Goal: Task Accomplishment & Management: Complete application form

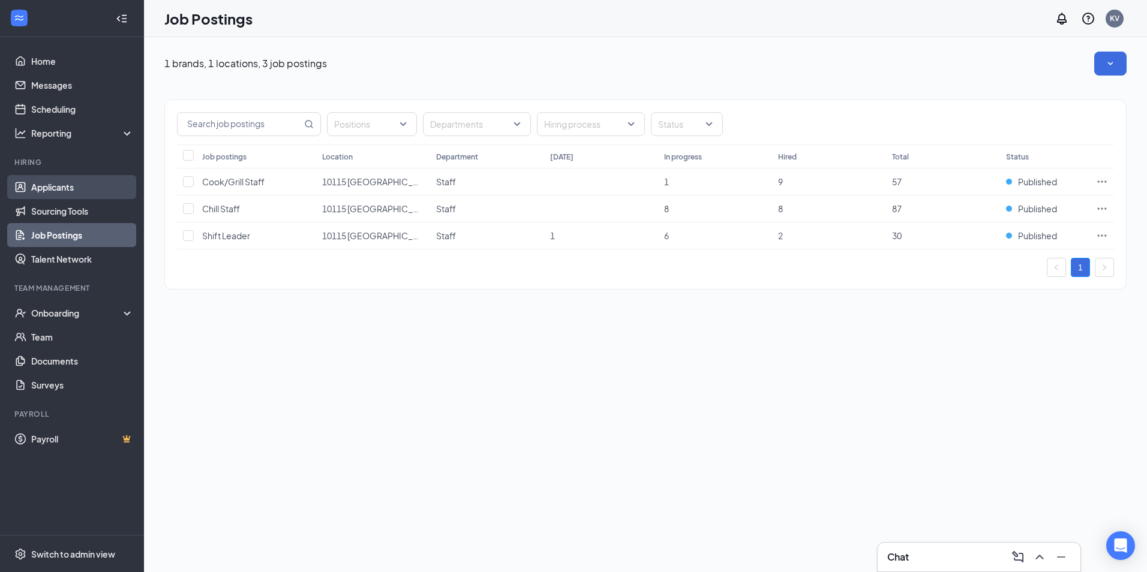
click at [65, 188] on link "Applicants" at bounding box center [82, 187] width 103 height 24
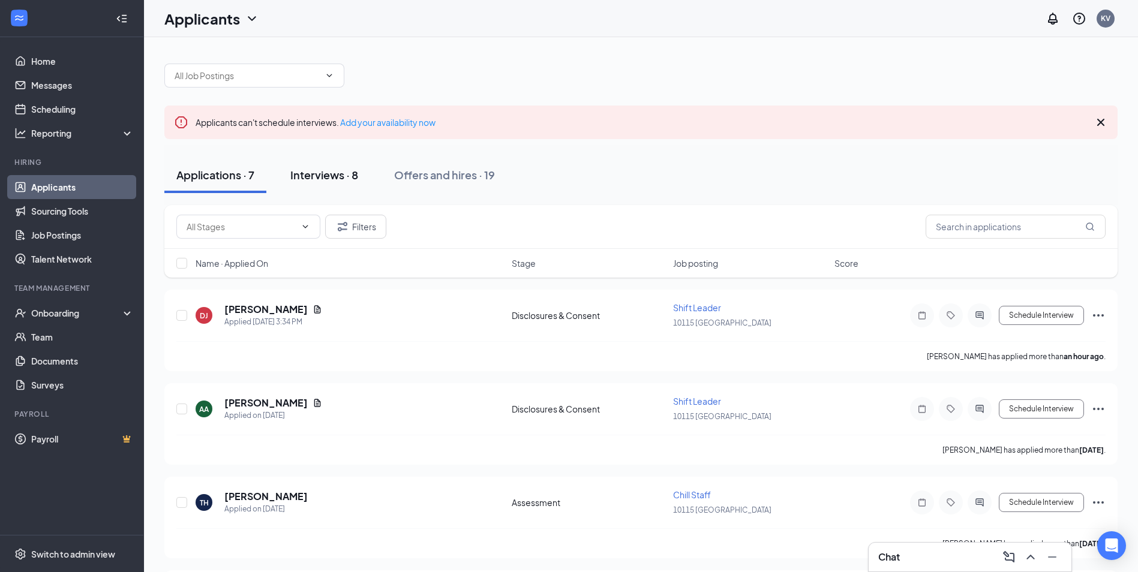
click at [334, 172] on div "Interviews · 8" at bounding box center [324, 174] width 68 height 15
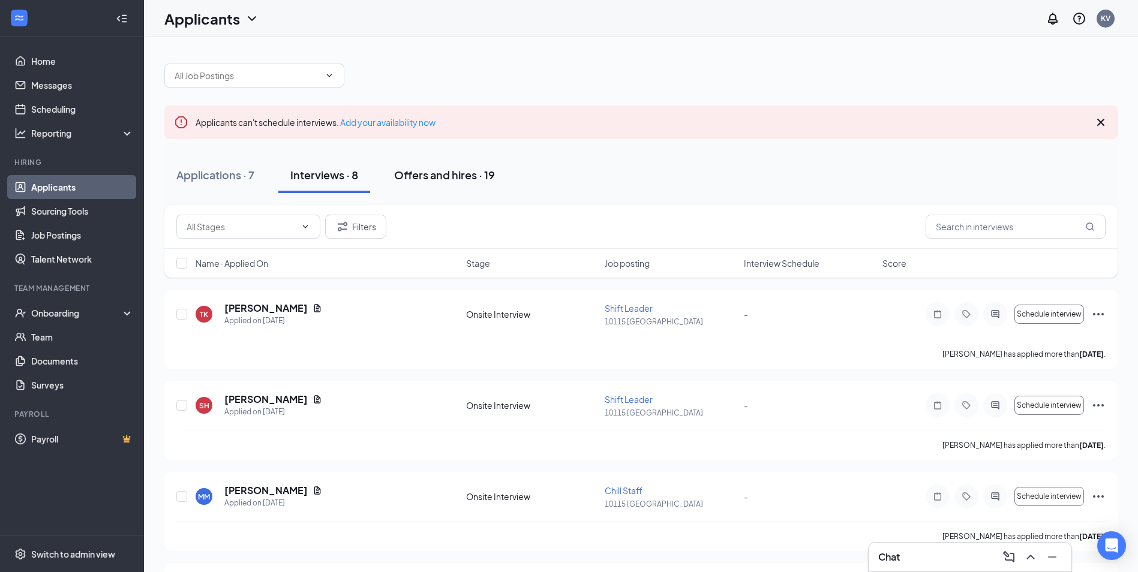
click at [455, 181] on div "Offers and hires · 19" at bounding box center [444, 174] width 101 height 15
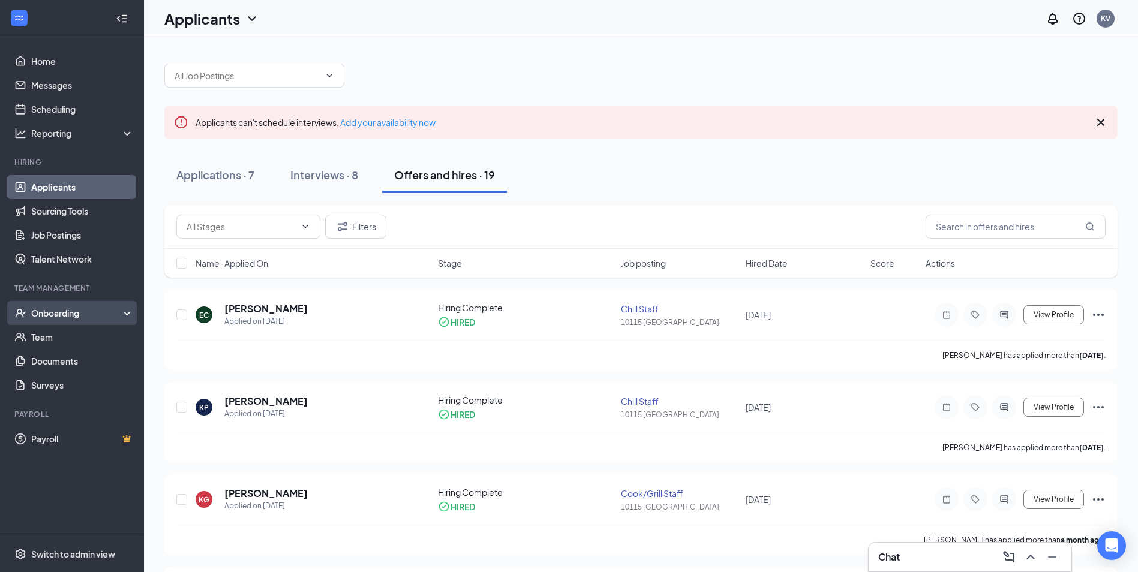
click at [56, 319] on div "Onboarding" at bounding box center [77, 313] width 92 height 12
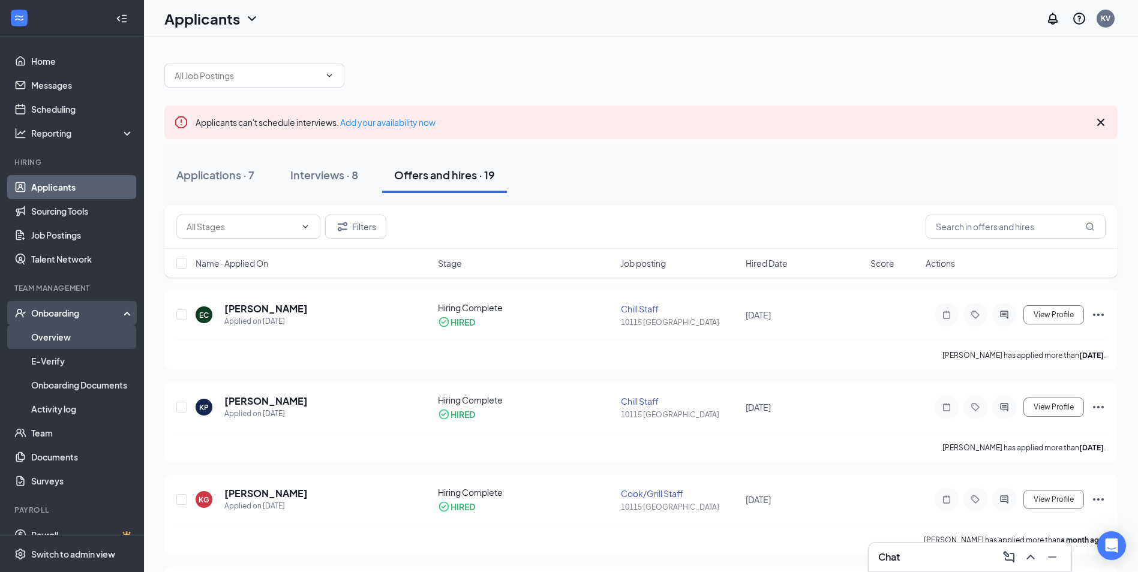
click at [61, 329] on link "Overview" at bounding box center [82, 337] width 103 height 24
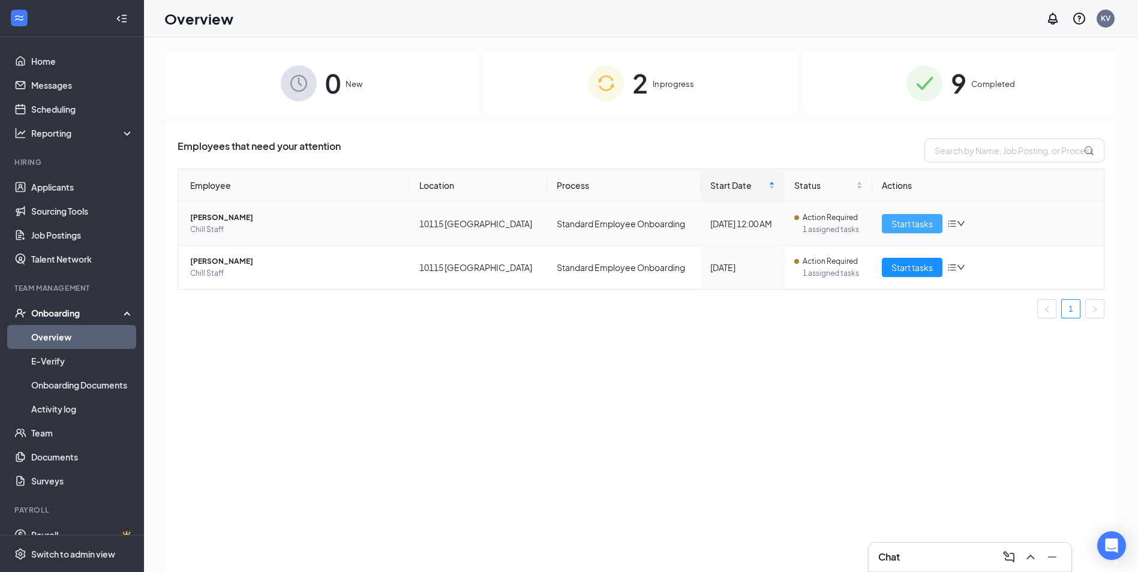
click at [900, 217] on span "Start tasks" at bounding box center [911, 223] width 41 height 13
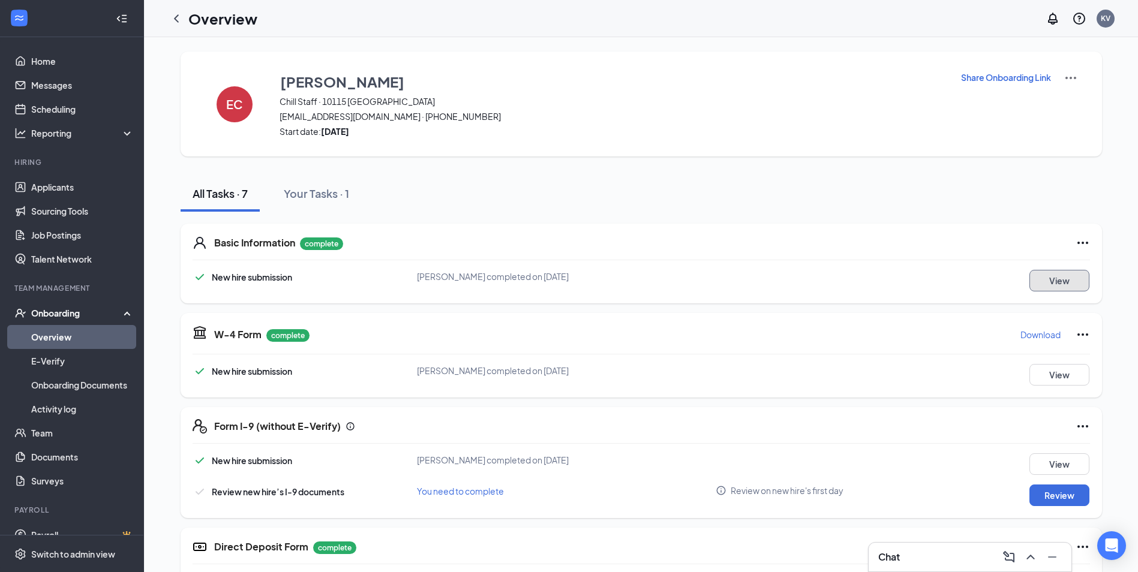
click at [1049, 283] on button "View" at bounding box center [1059, 281] width 60 height 22
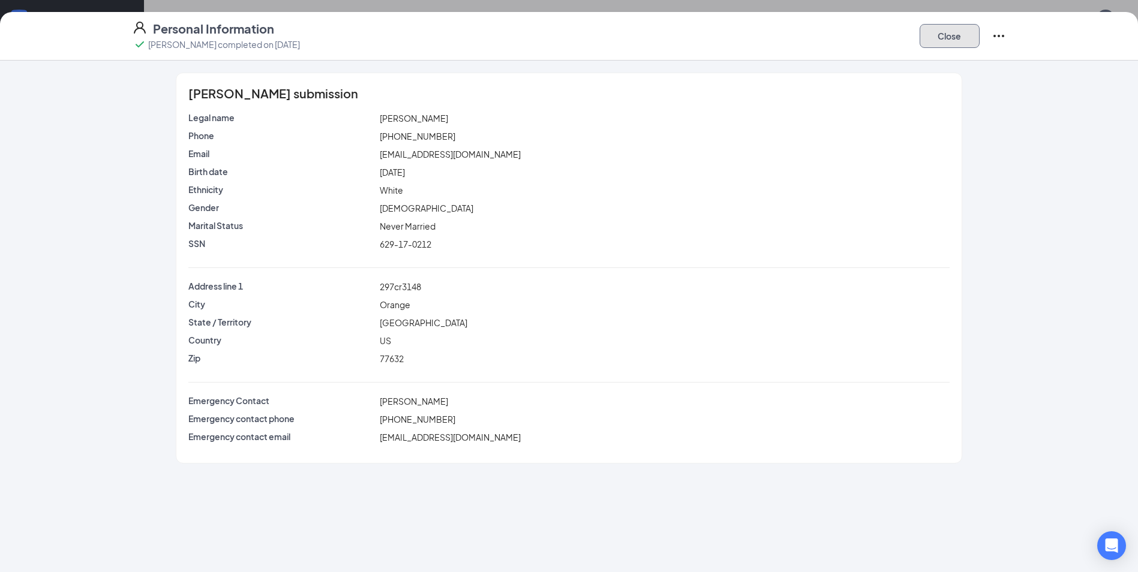
click at [966, 29] on button "Close" at bounding box center [949, 36] width 60 height 24
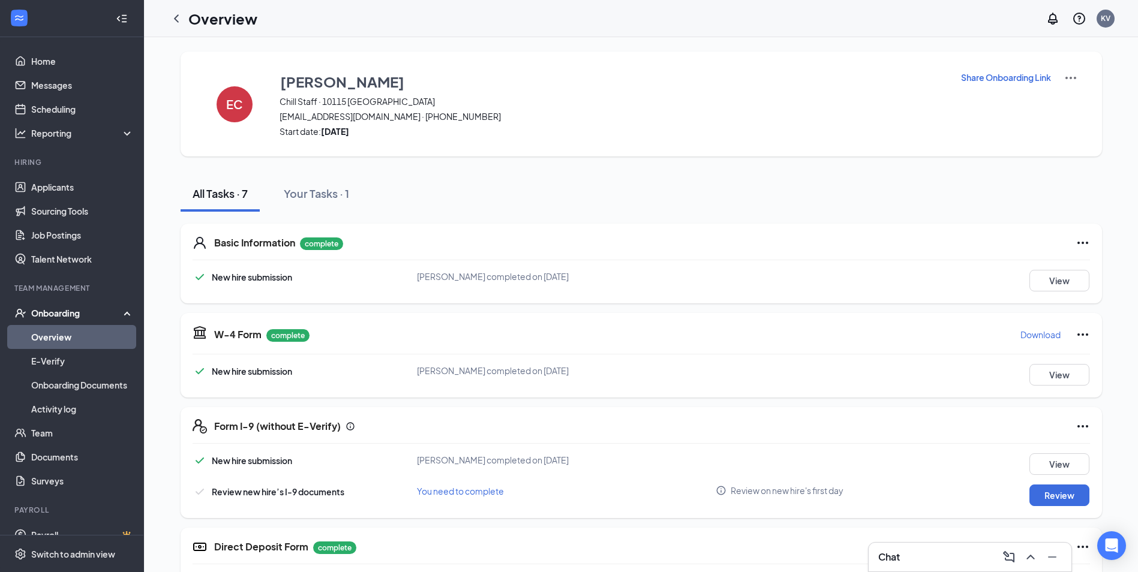
click at [1074, 74] on img at bounding box center [1070, 78] width 14 height 14
click at [1065, 92] on li "View details" at bounding box center [1069, 99] width 61 height 19
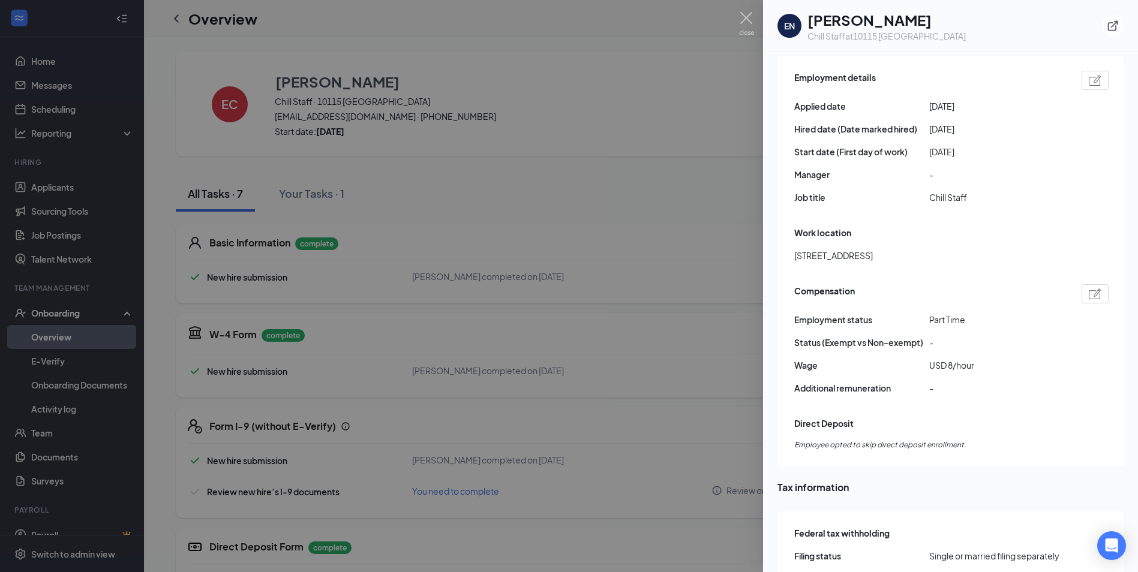
scroll to position [660, 0]
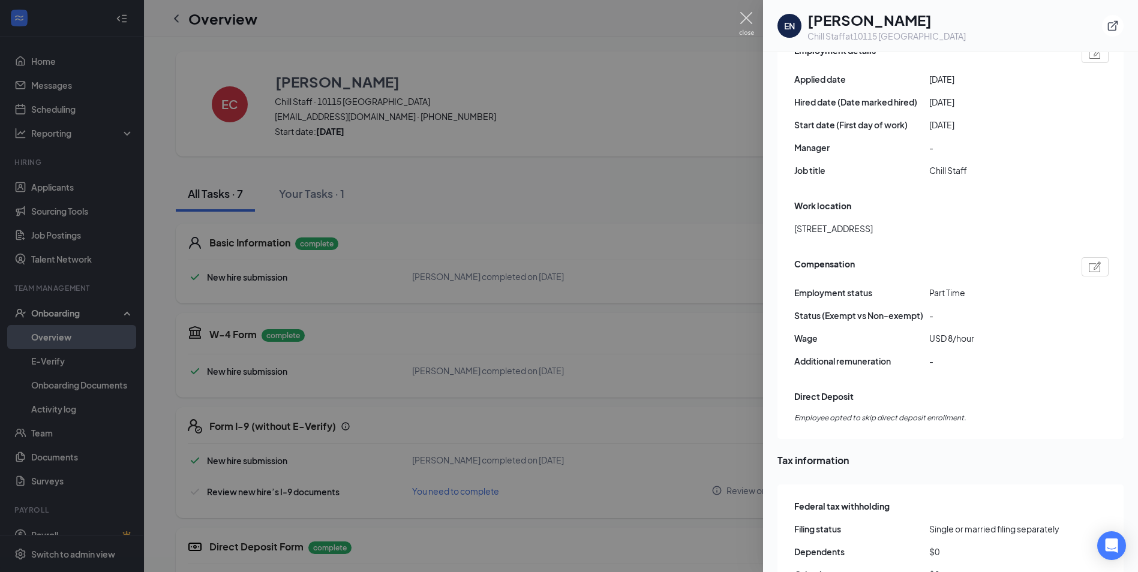
click at [740, 25] on img at bounding box center [746, 23] width 15 height 23
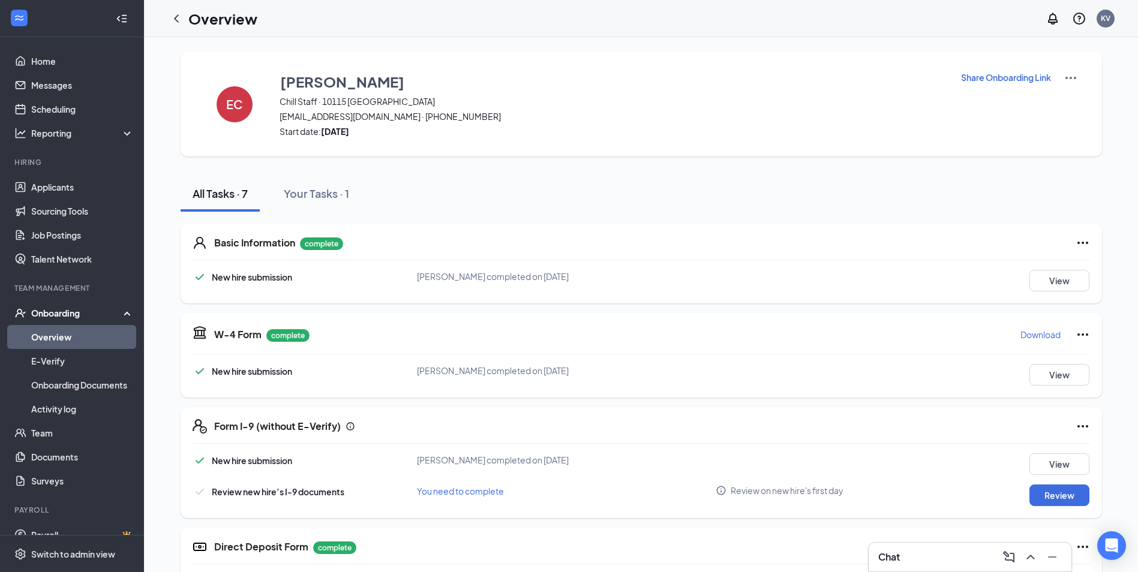
click at [1074, 80] on img at bounding box center [1070, 78] width 14 height 14
click at [1067, 105] on span "View details" at bounding box center [1070, 99] width 47 height 13
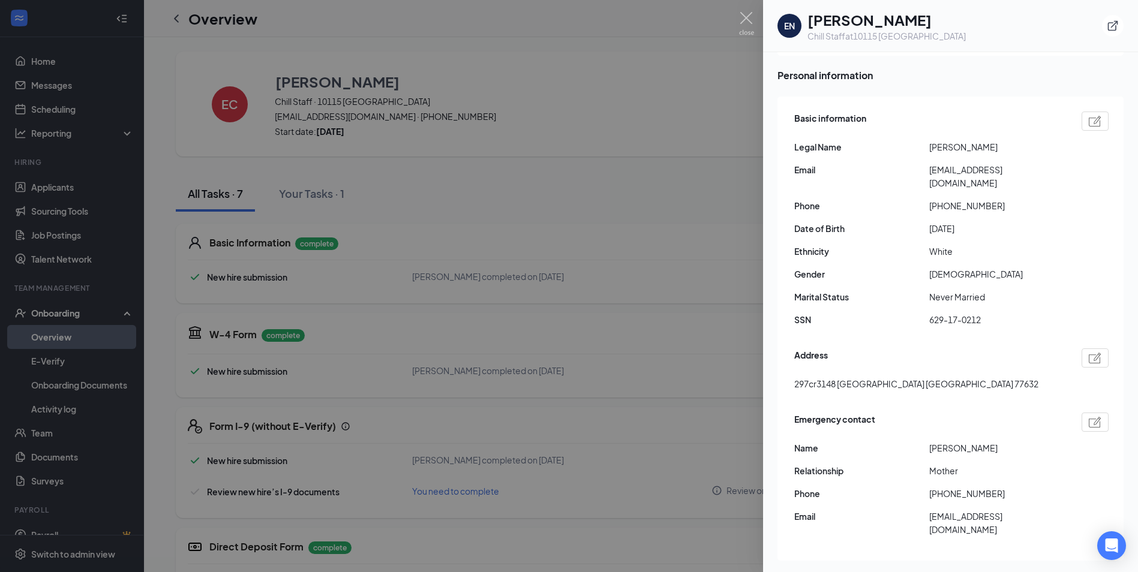
scroll to position [82, 0]
click at [491, 183] on div at bounding box center [569, 286] width 1138 height 572
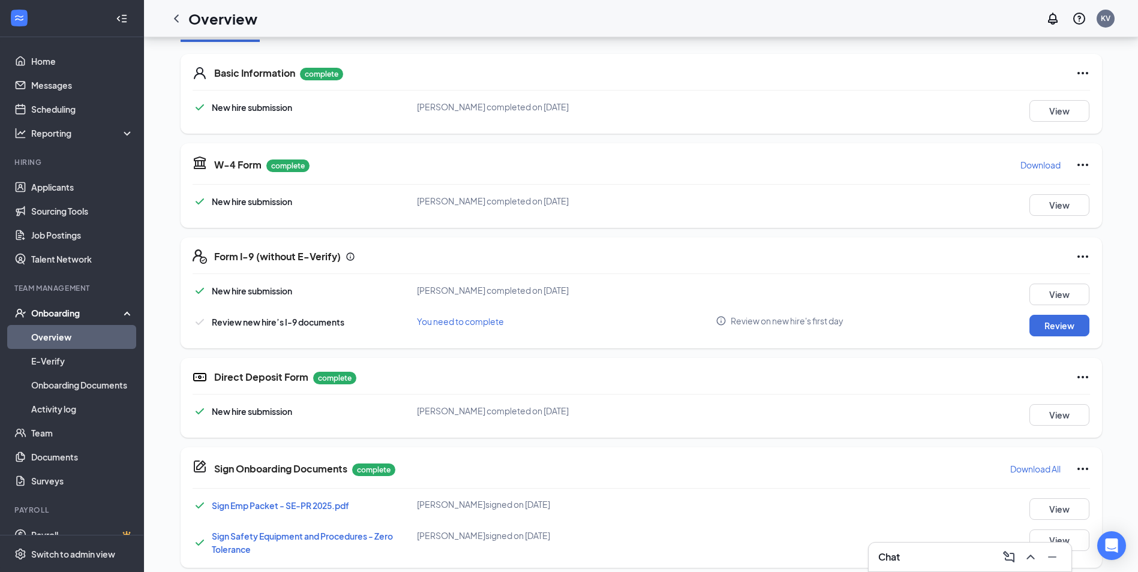
scroll to position [180, 0]
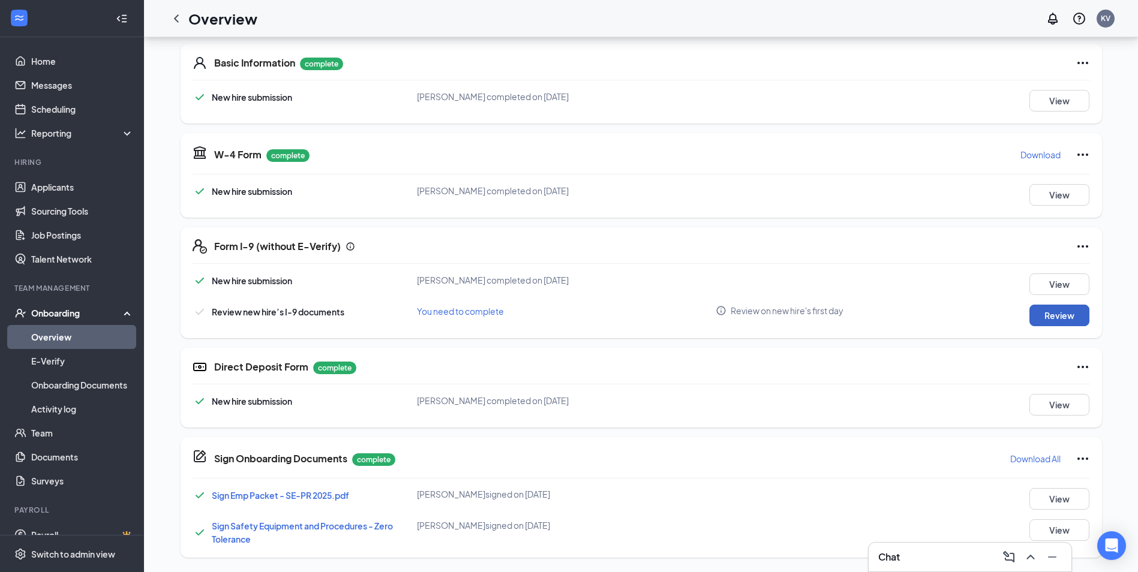
click at [1039, 314] on button "Review" at bounding box center [1059, 316] width 60 height 22
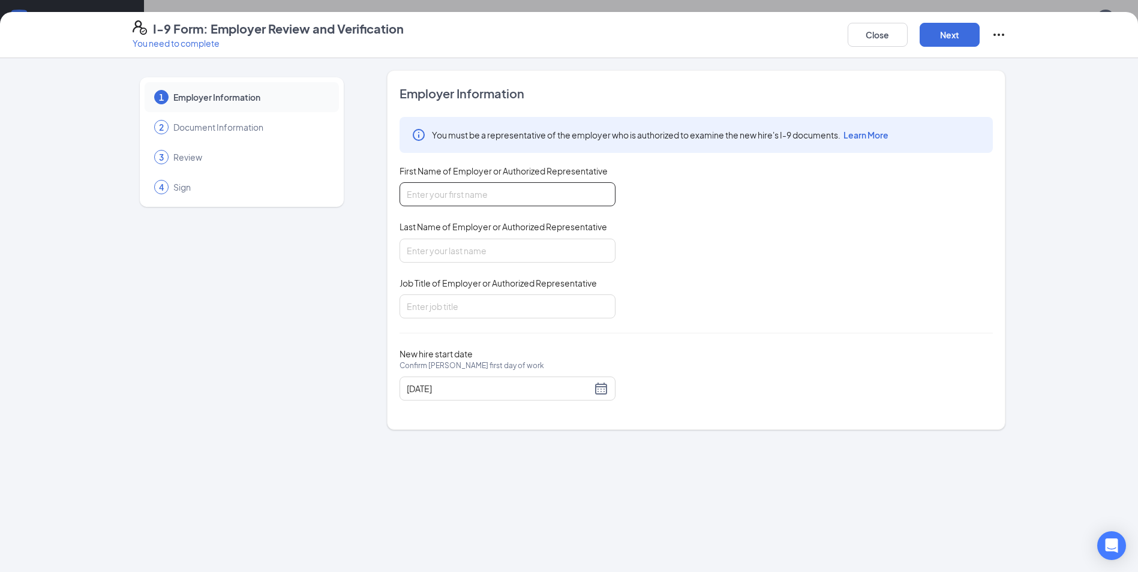
click at [459, 194] on input "First Name of Employer or Authorized Representative" at bounding box center [507, 194] width 216 height 24
type input "[PERSON_NAME]"
click at [480, 254] on input "Last Name of Employer or Authorized Representative" at bounding box center [507, 251] width 216 height 24
type input "[PERSON_NAME]"
click at [414, 309] on input "Job Title of Employer or Authorized Representative" at bounding box center [507, 306] width 216 height 24
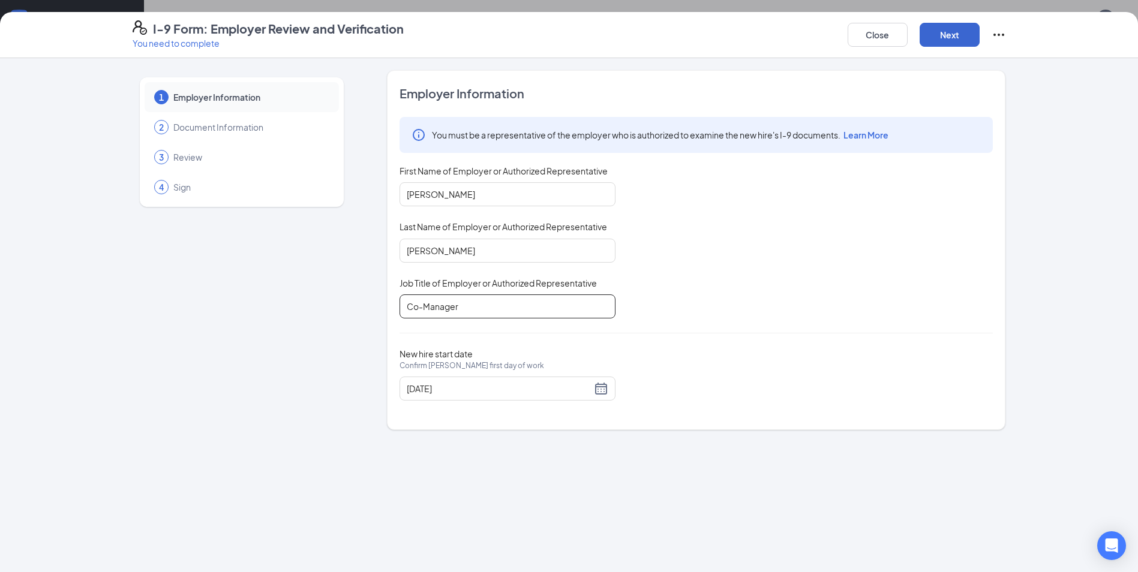
type input "Co-Manager"
click at [947, 28] on button "Next" at bounding box center [949, 35] width 60 height 24
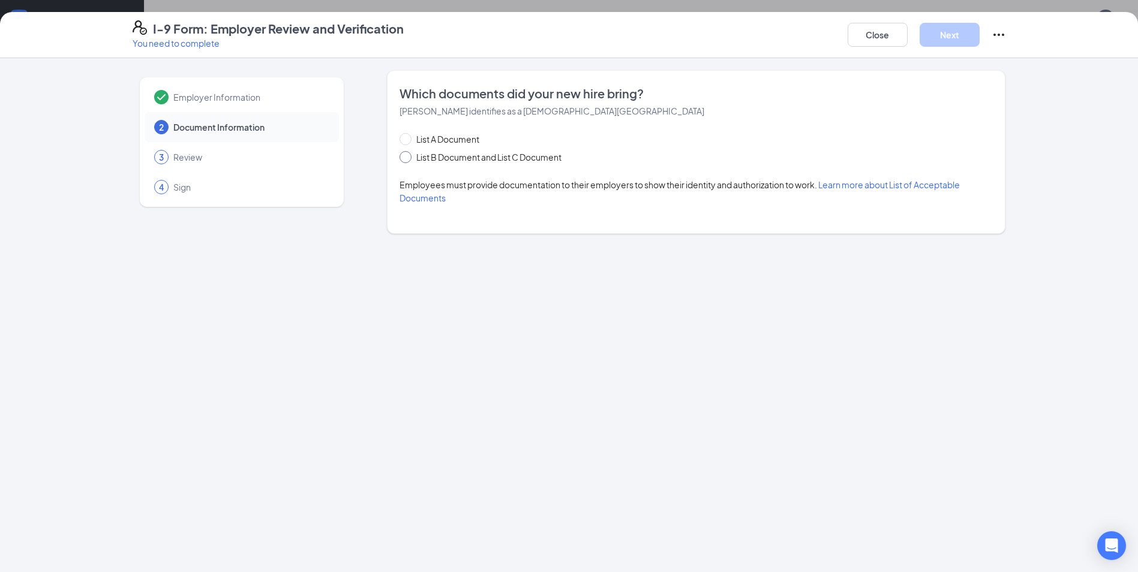
click at [408, 159] on span at bounding box center [405, 157] width 12 height 12
click at [405, 154] on input "List B Document and List C Document" at bounding box center [403, 155] width 8 height 8
radio input "true"
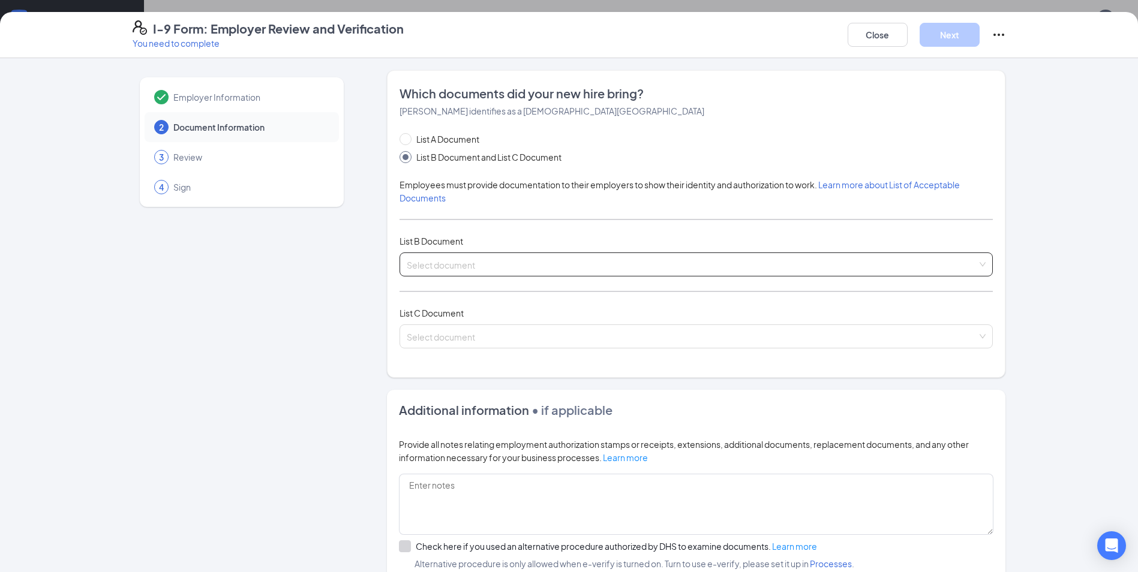
click at [450, 259] on input "search" at bounding box center [692, 262] width 570 height 18
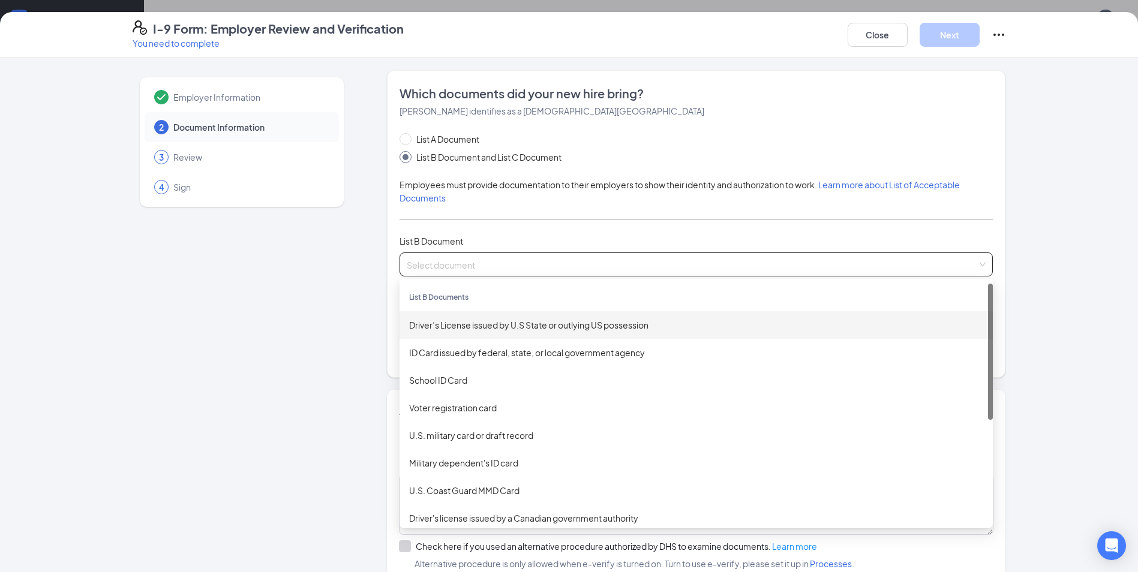
click at [253, 294] on div "Employer Information 2 Document Information 3 Review 4 Sign" at bounding box center [242, 383] width 218 height 626
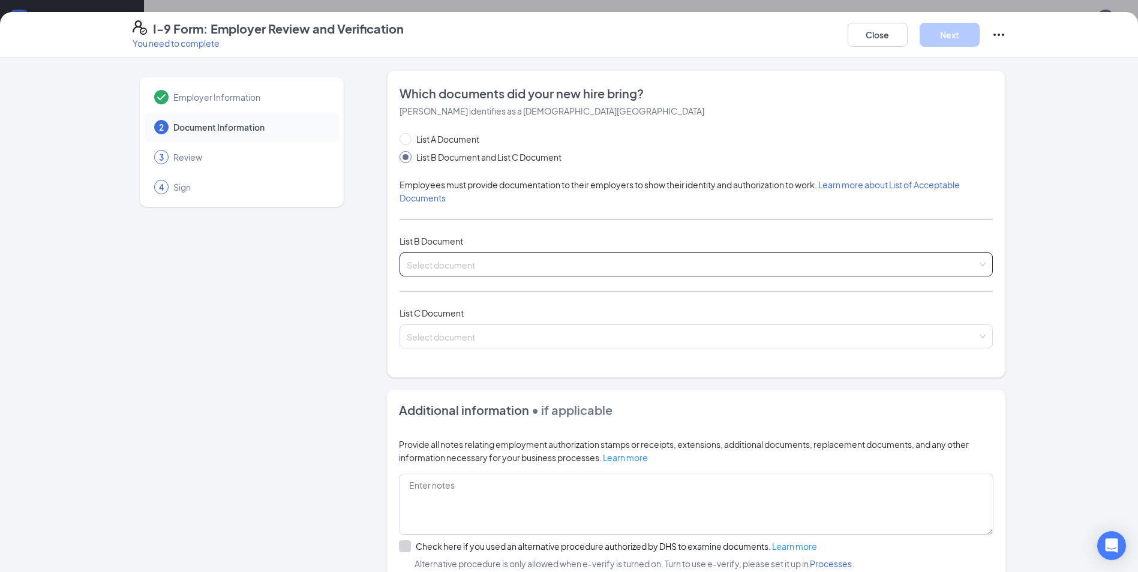
click at [428, 265] on input "search" at bounding box center [692, 262] width 570 height 18
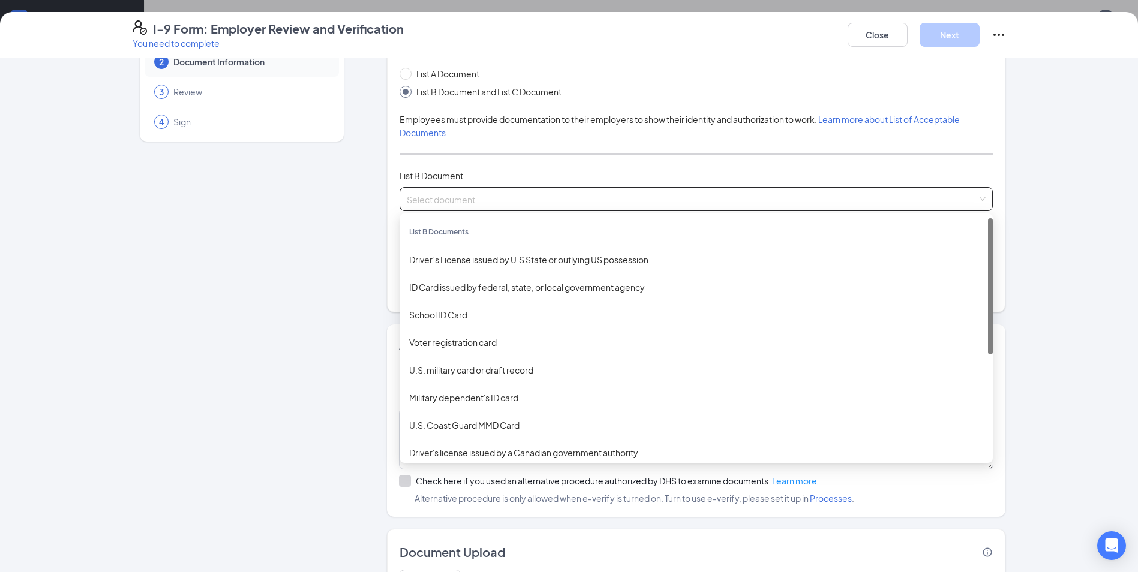
scroll to position [0, 0]
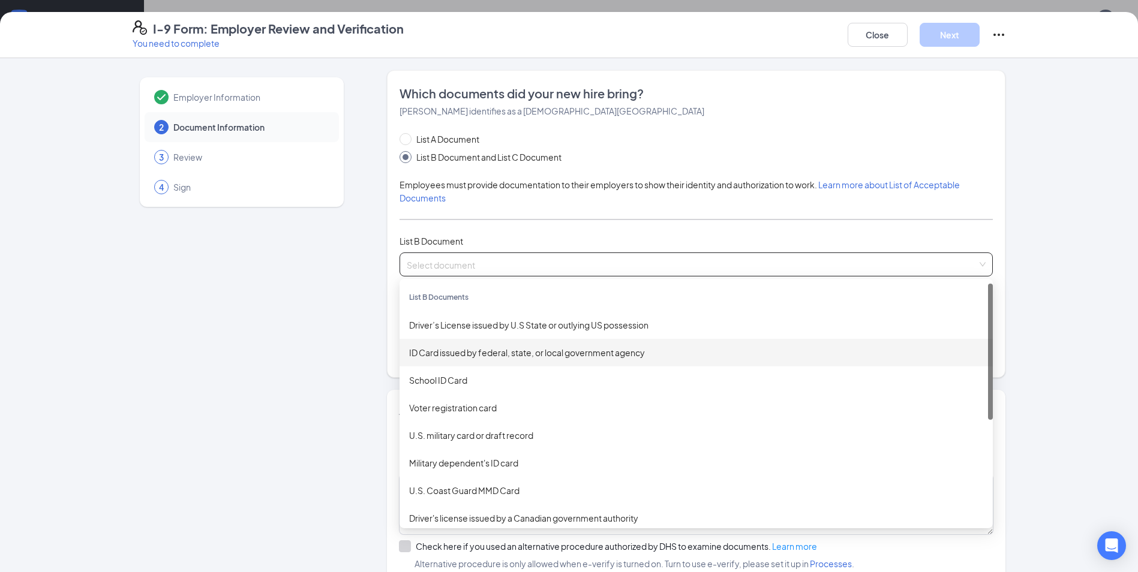
click at [294, 312] on div "Employer Information 2 Document Information 3 Review 4 Sign" at bounding box center [242, 383] width 218 height 626
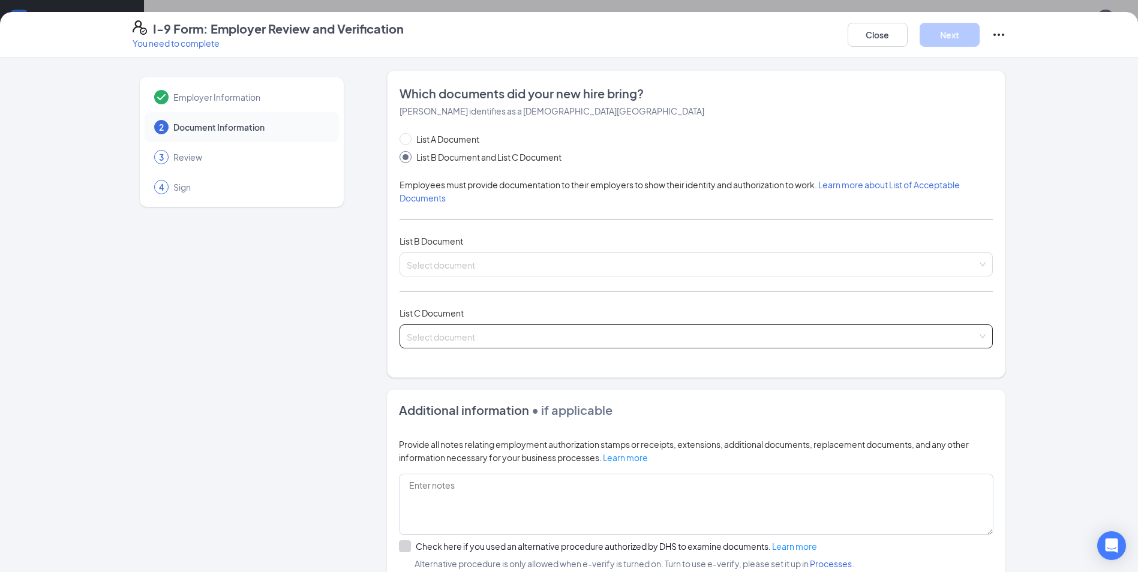
click at [434, 331] on input "search" at bounding box center [692, 334] width 570 height 18
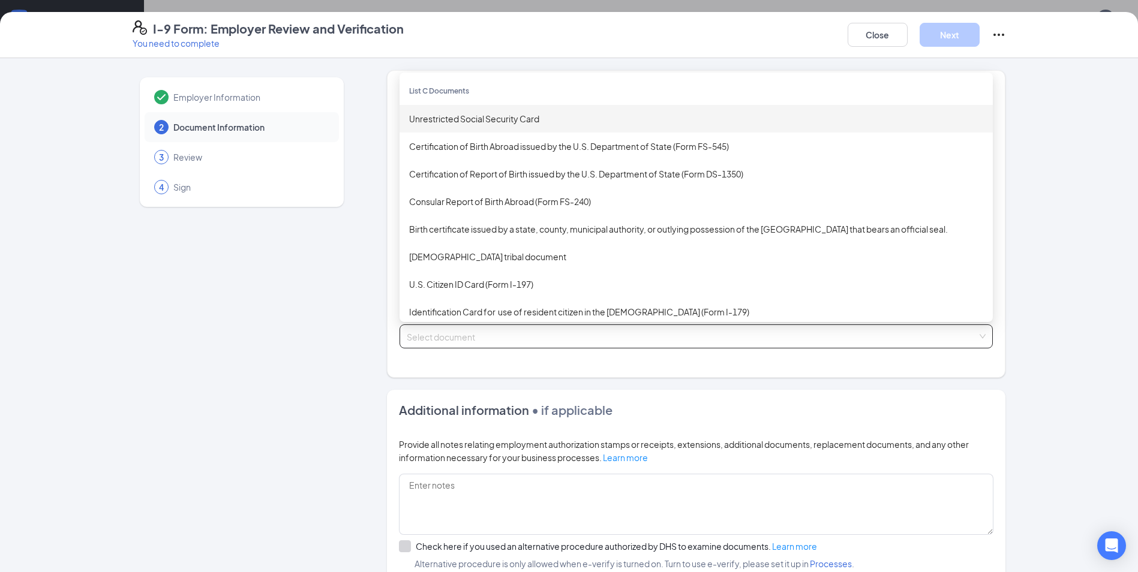
click at [471, 117] on div "Unrestricted Social Security Card" at bounding box center [696, 118] width 574 height 13
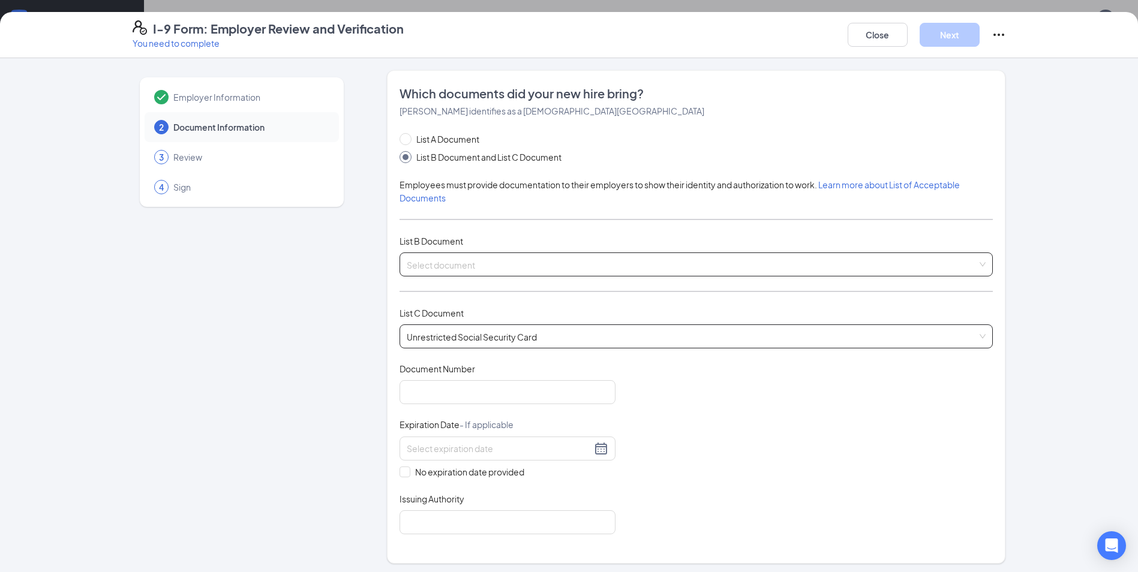
click at [437, 266] on input "search" at bounding box center [692, 262] width 570 height 18
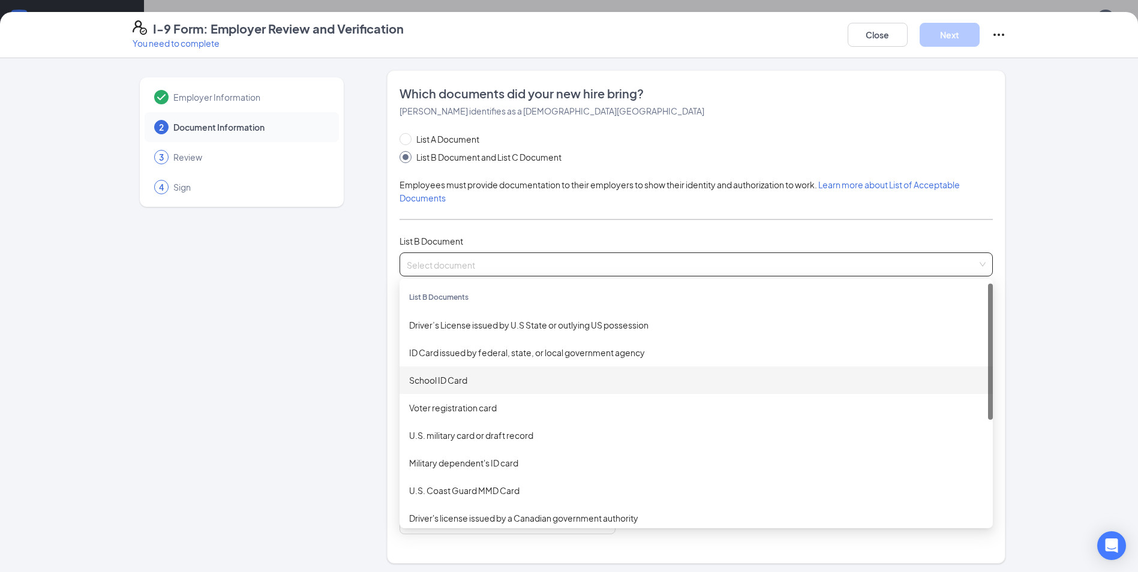
click at [459, 380] on div "School ID Card" at bounding box center [696, 380] width 574 height 13
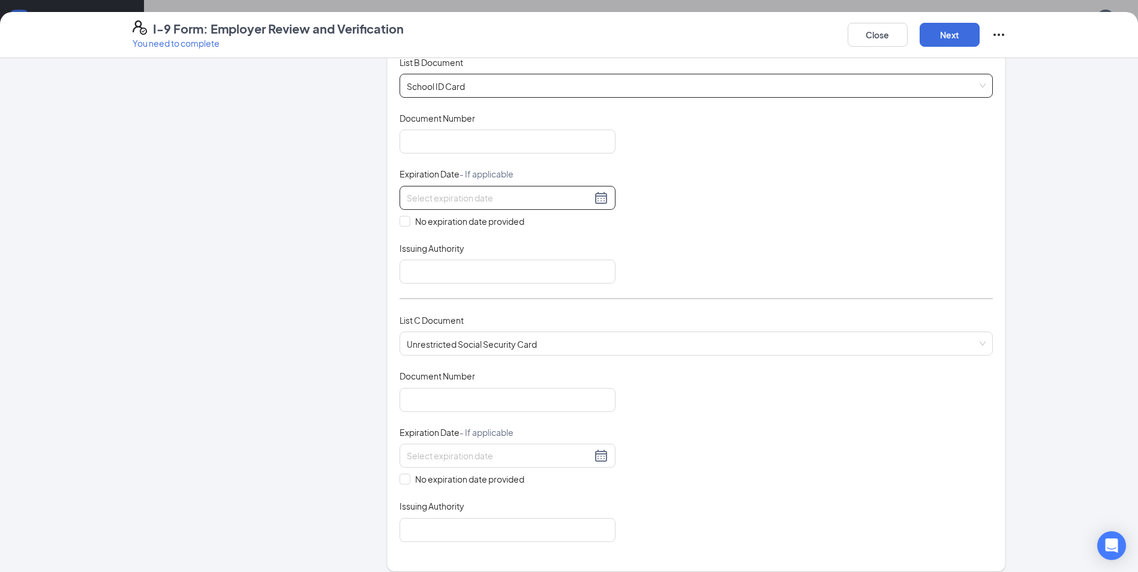
scroll to position [180, 0]
click at [431, 393] on input "Document Number" at bounding box center [507, 399] width 216 height 24
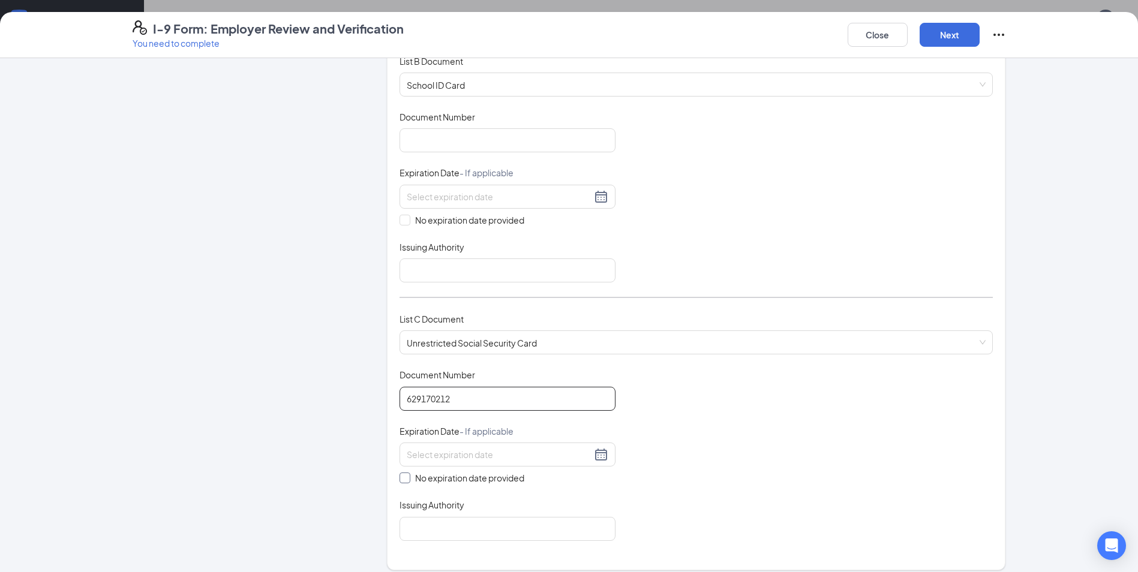
type input "629170212"
click at [400, 476] on input "No expiration date provided" at bounding box center [403, 477] width 8 height 8
checkbox input "true"
click at [422, 515] on div "Issuing Authority" at bounding box center [507, 509] width 216 height 17
click at [419, 531] on input "Issuing Authority" at bounding box center [507, 531] width 216 height 24
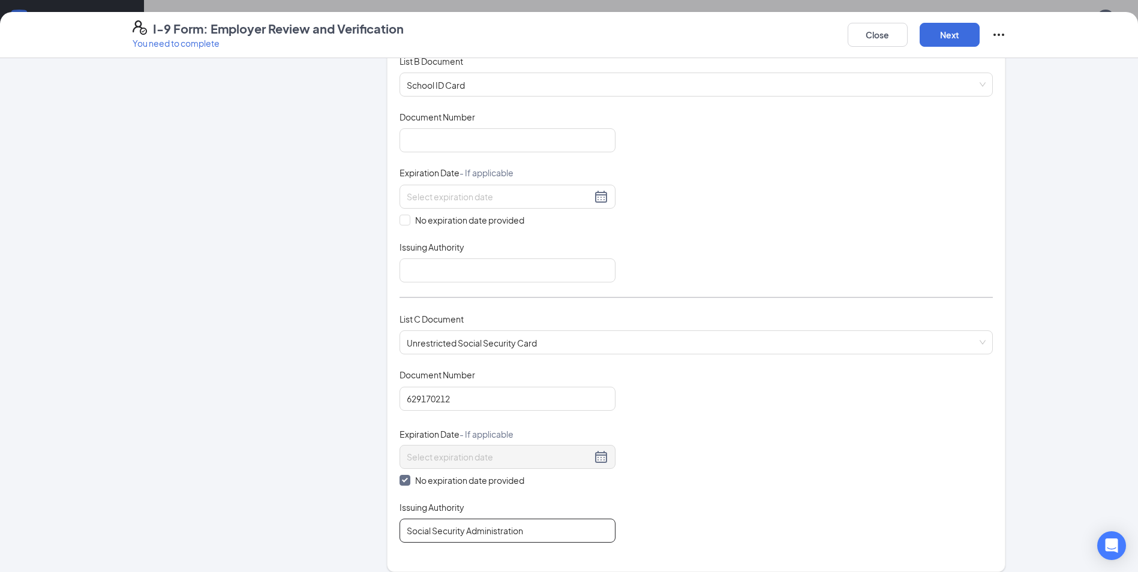
type input "Social Security Administration"
click at [283, 394] on div "Employer Information 2 Document Information 3 Review 4 Sign" at bounding box center [242, 390] width 218 height 1000
click at [420, 142] on input "Document Number" at bounding box center [507, 140] width 216 height 24
type input "221790"
click at [438, 262] on input "Issuing Authority" at bounding box center [507, 271] width 216 height 24
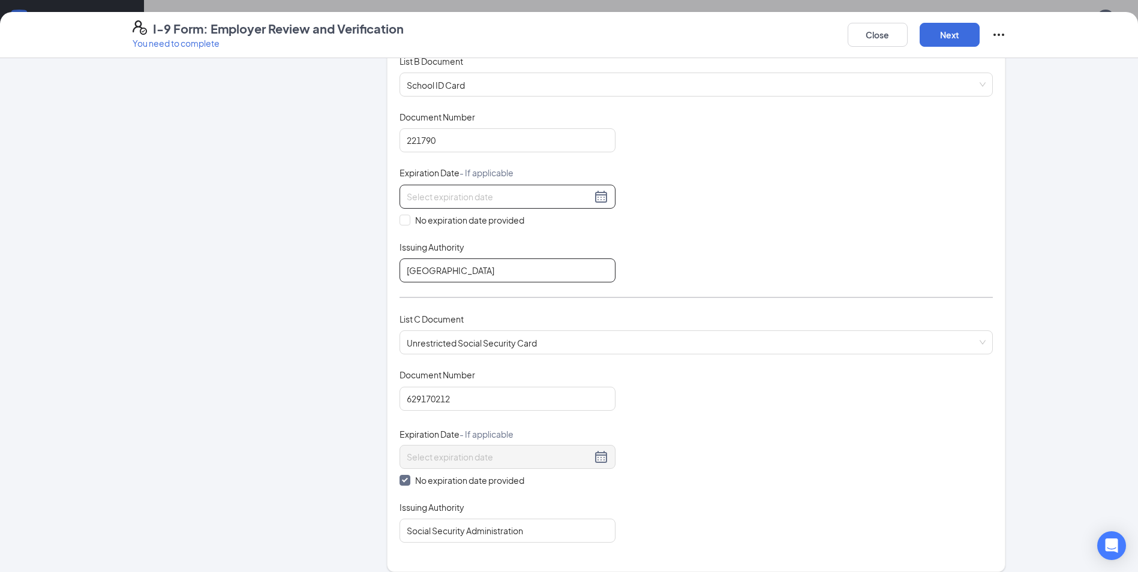
type input "[GEOGRAPHIC_DATA]"
click at [429, 190] on input at bounding box center [499, 196] width 185 height 13
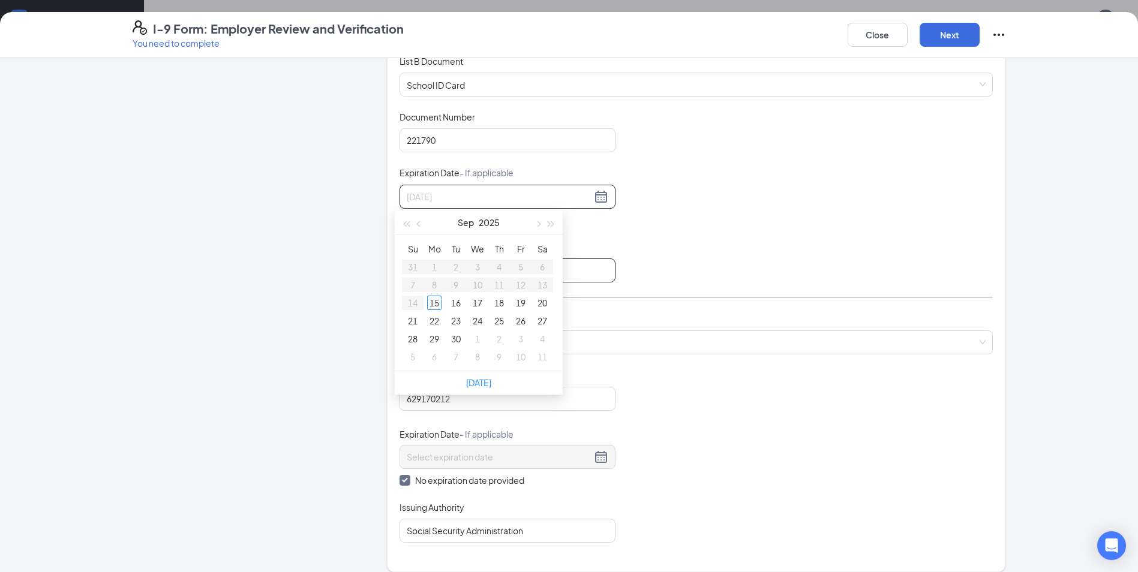
type input "[DATE]"
type input "[DATE]-[DATE]"
click at [788, 172] on div "Document Title School ID Card Document Number 221790 Expiration Date - If appli…" at bounding box center [695, 197] width 593 height 172
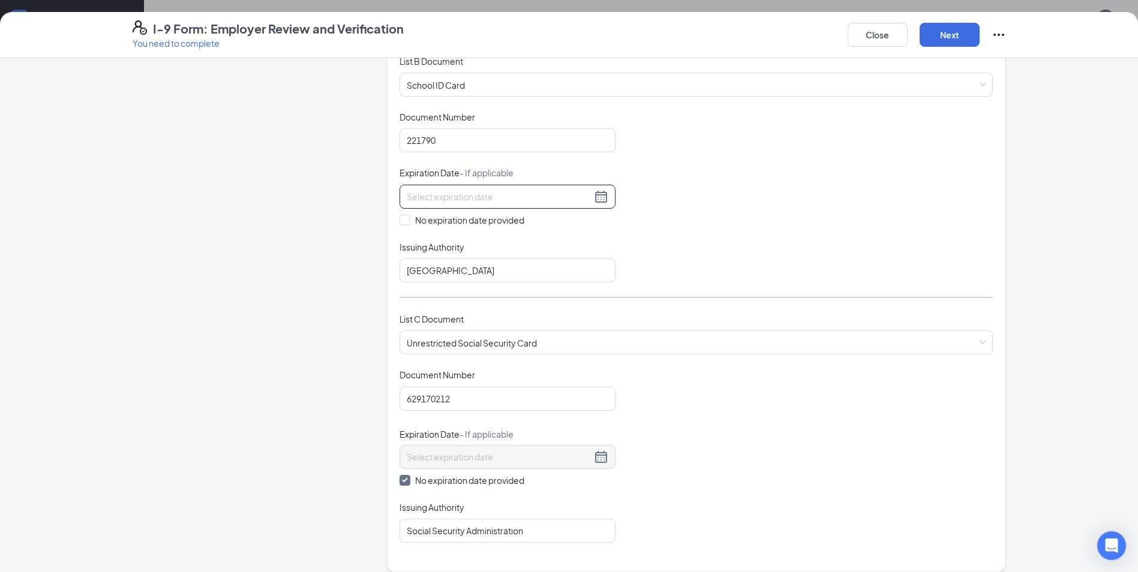
click at [496, 191] on input at bounding box center [499, 196] width 185 height 13
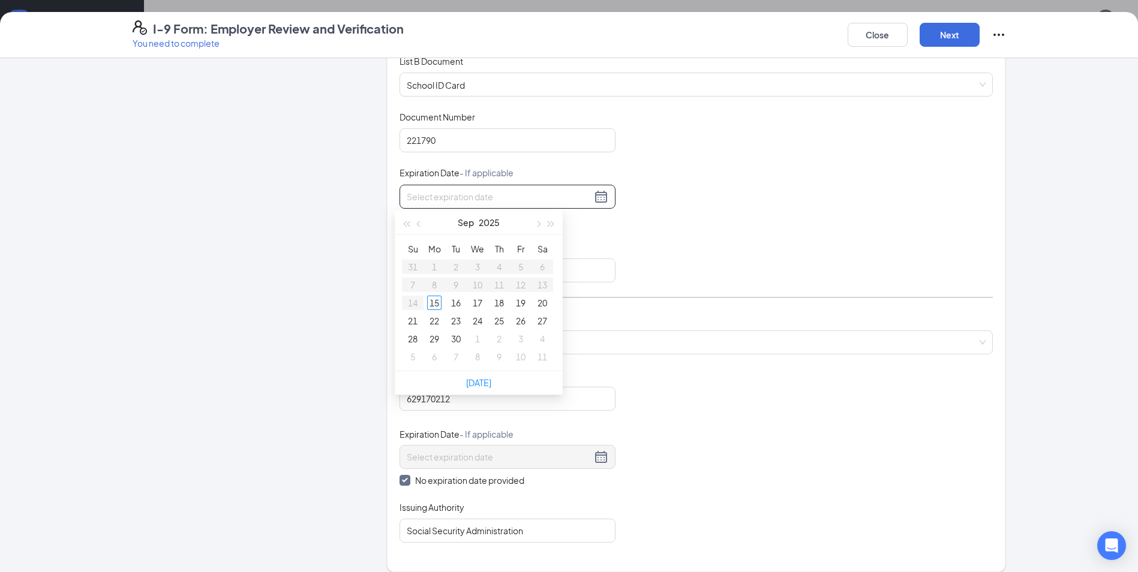
click at [666, 196] on div "Document Title School ID Card Document Number 221790 Expiration Date - If appli…" at bounding box center [695, 197] width 593 height 172
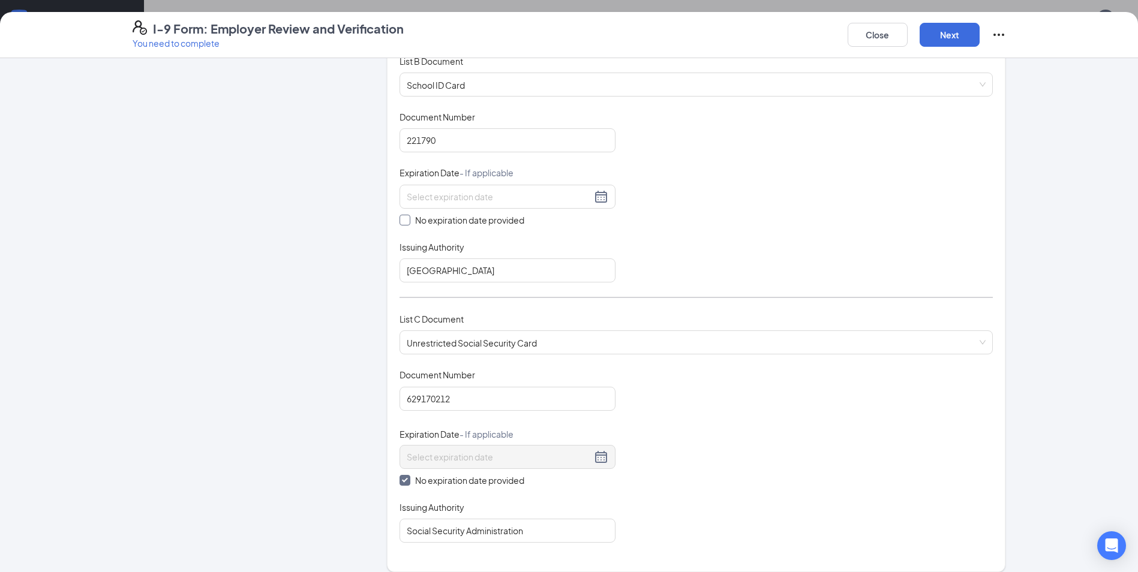
drag, startPoint x: 411, startPoint y: 218, endPoint x: 431, endPoint y: 206, distance: 24.0
click at [410, 218] on span "No expiration date provided" at bounding box center [469, 220] width 119 height 13
click at [408, 218] on input "No expiration date provided" at bounding box center [403, 219] width 8 height 8
checkbox input "true"
click at [937, 42] on button "Next" at bounding box center [949, 35] width 60 height 24
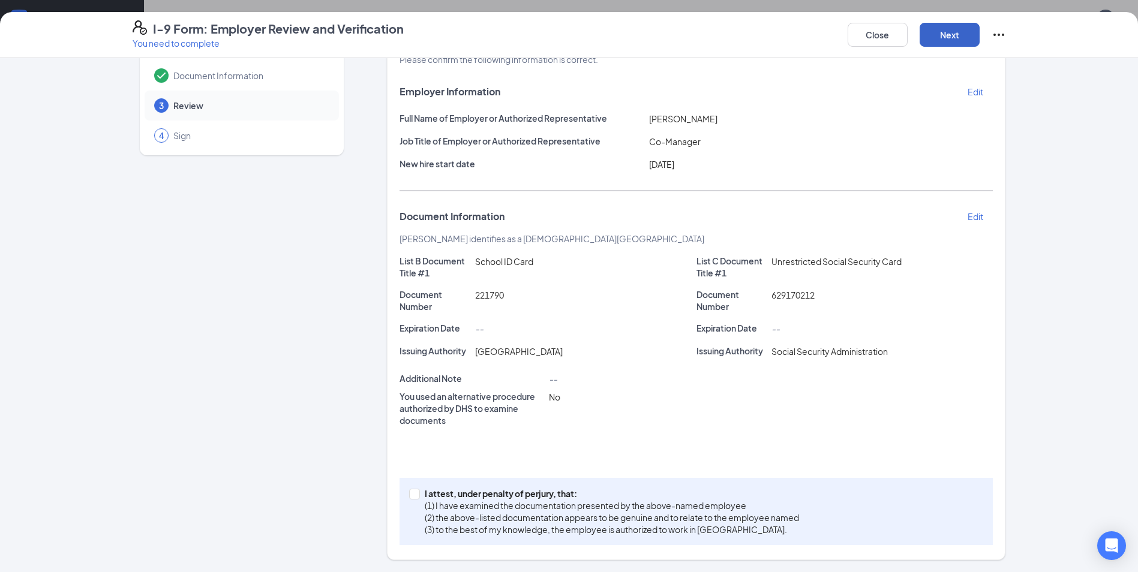
scroll to position [52, 0]
click at [942, 36] on button "Next" at bounding box center [949, 35] width 60 height 24
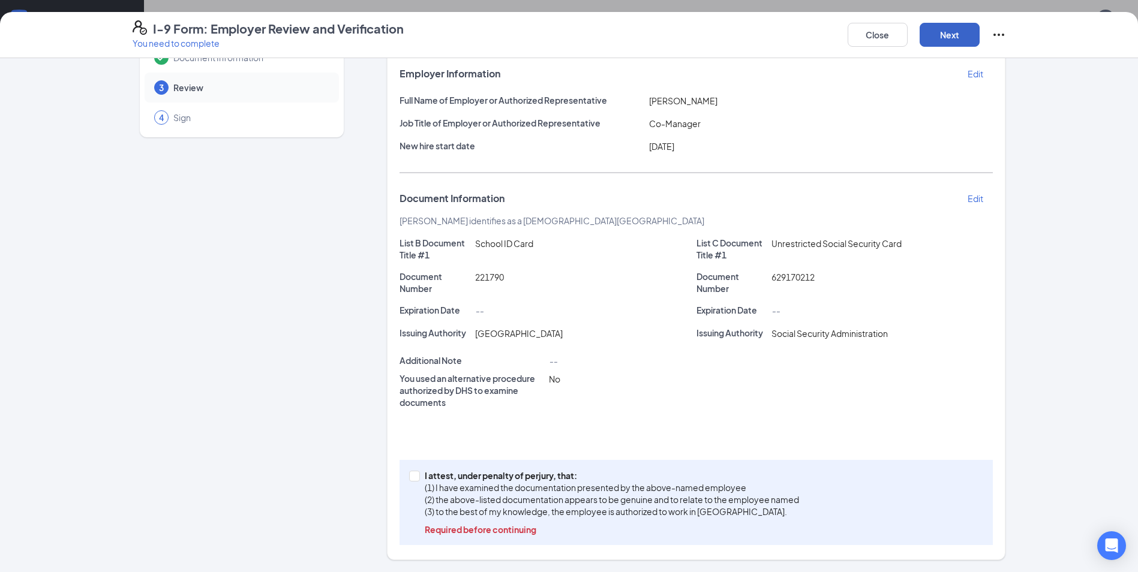
scroll to position [180, 0]
click at [409, 476] on input "I attest, under penalty of [PERSON_NAME], that: (1) I have examined the documen…" at bounding box center [413, 475] width 8 height 8
checkbox input "true"
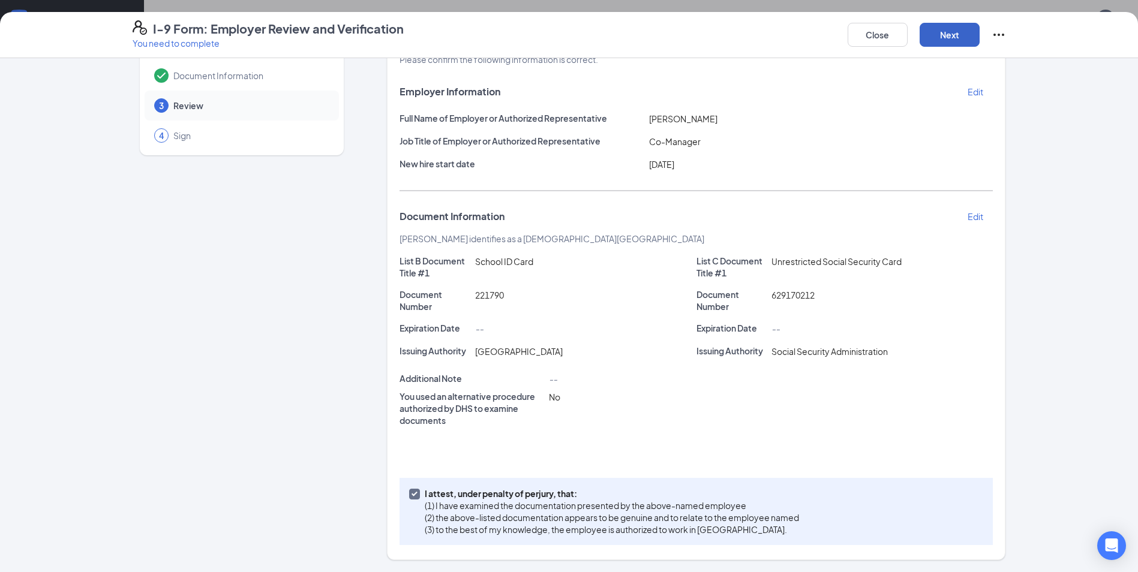
click at [938, 37] on button "Next" at bounding box center [949, 35] width 60 height 24
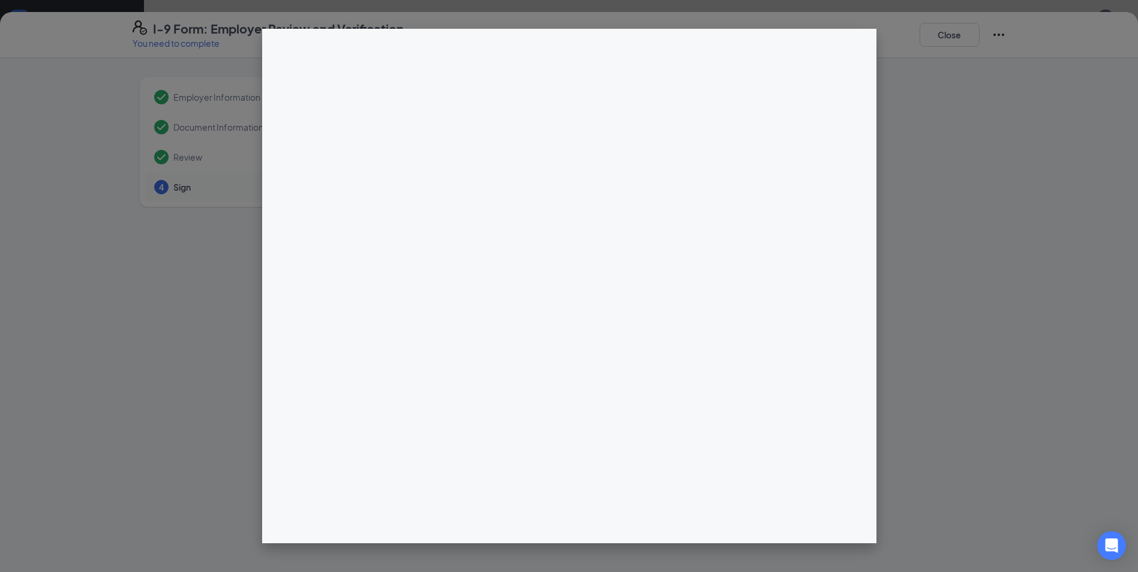
scroll to position [0, 0]
